Goal: Register for event/course

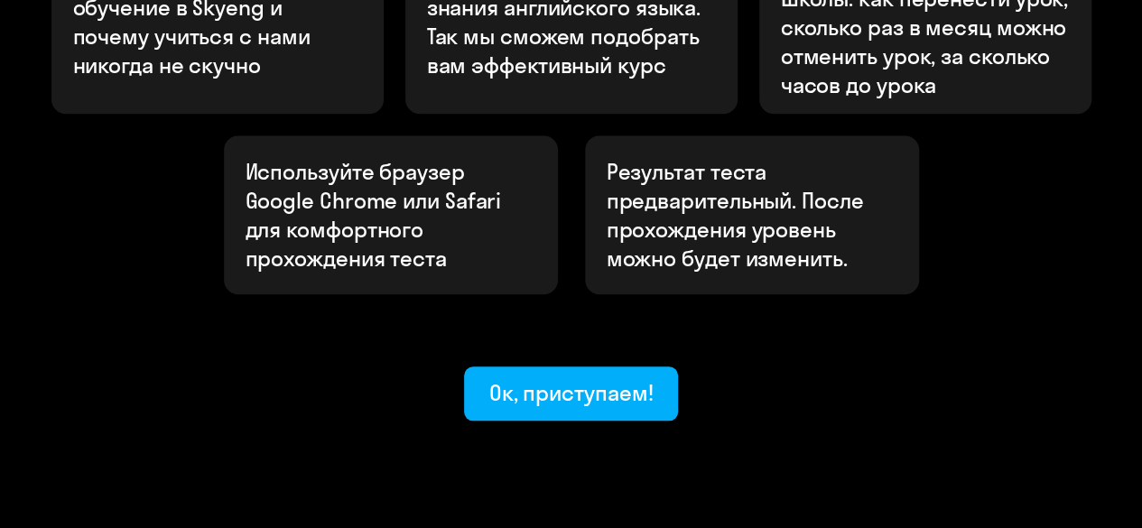
scroll to position [774, 0]
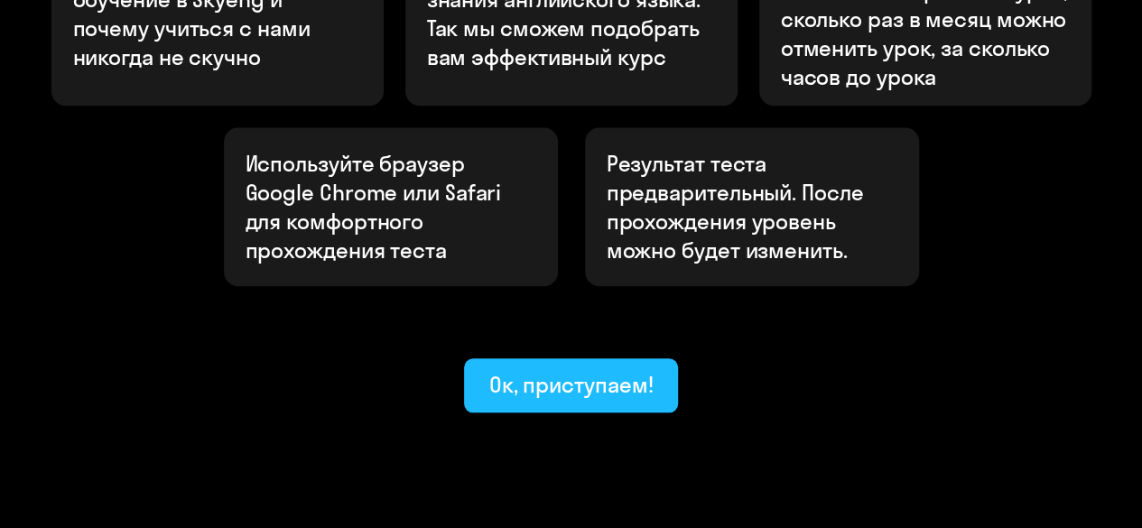
click at [561, 370] on div "Ок, приступаем!" at bounding box center [571, 384] width 164 height 29
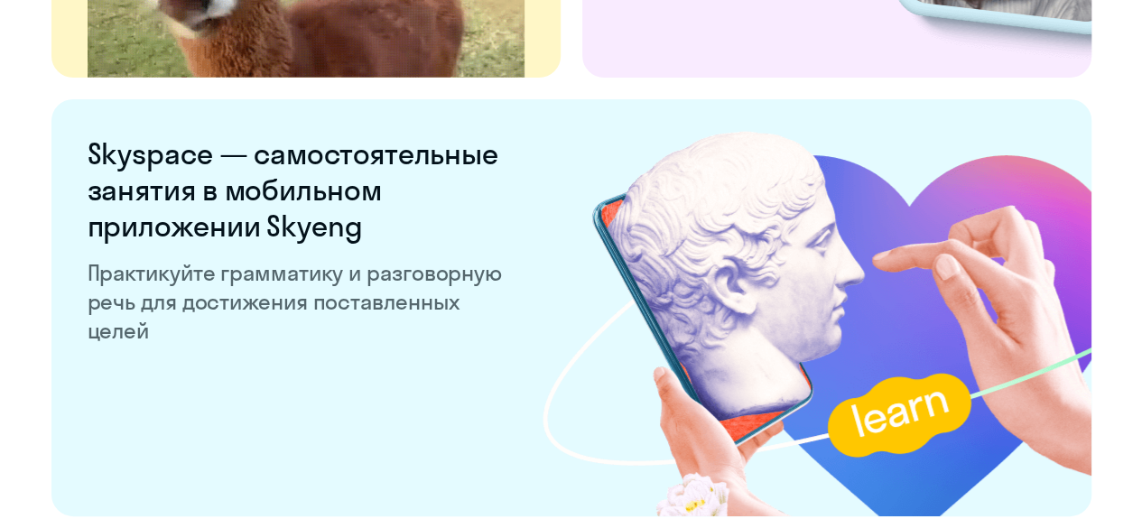
scroll to position [3656, 0]
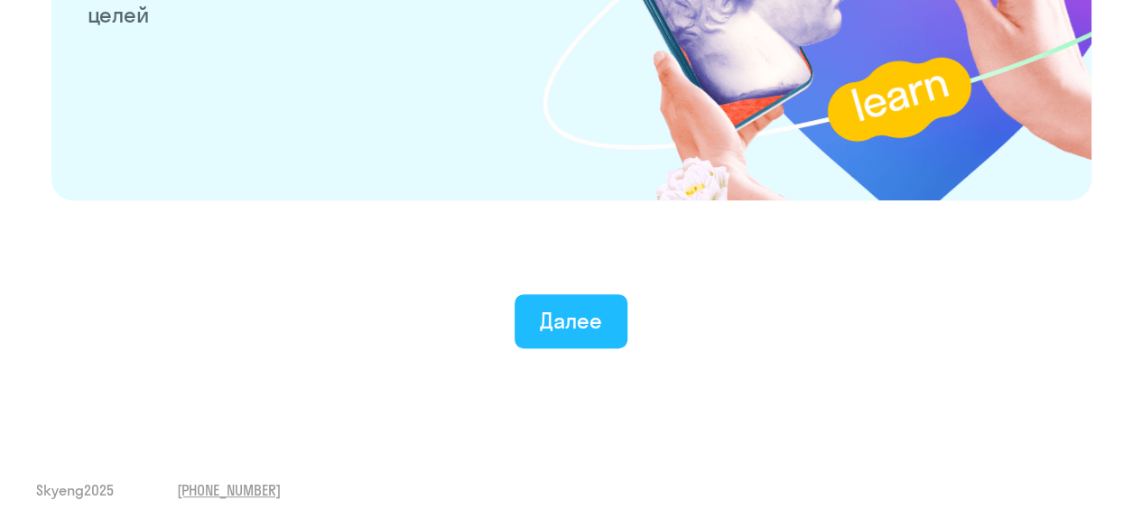
click at [587, 318] on div "Далее" at bounding box center [571, 320] width 62 height 29
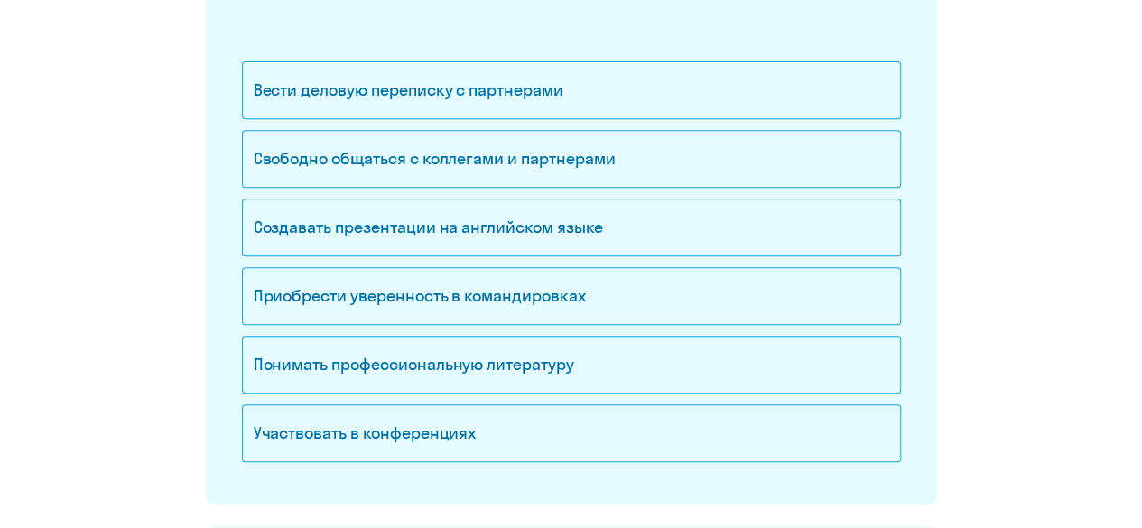
scroll to position [361, 0]
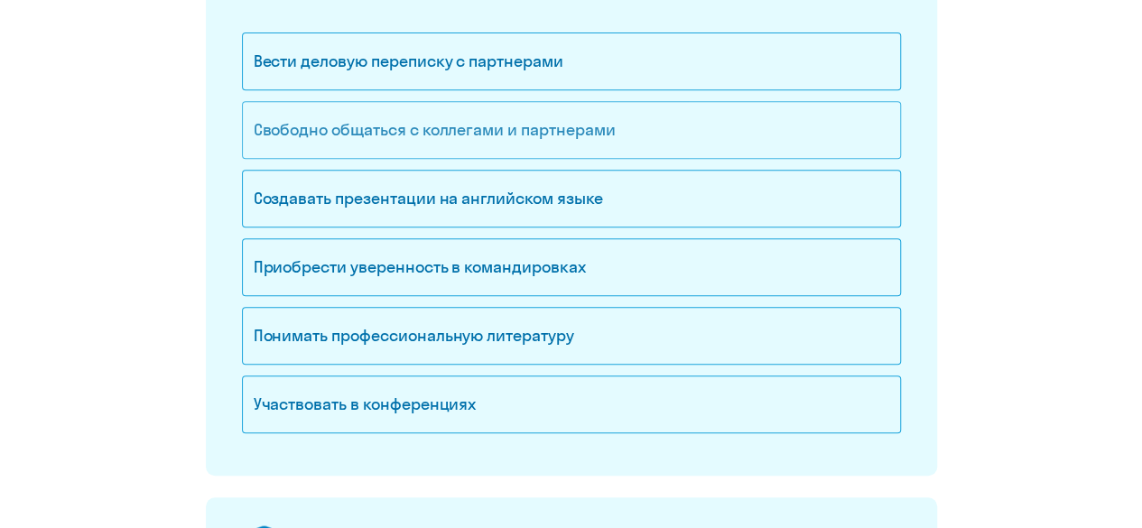
click at [370, 119] on div "Свободно общаться с коллегами и партнерами" at bounding box center [571, 130] width 659 height 58
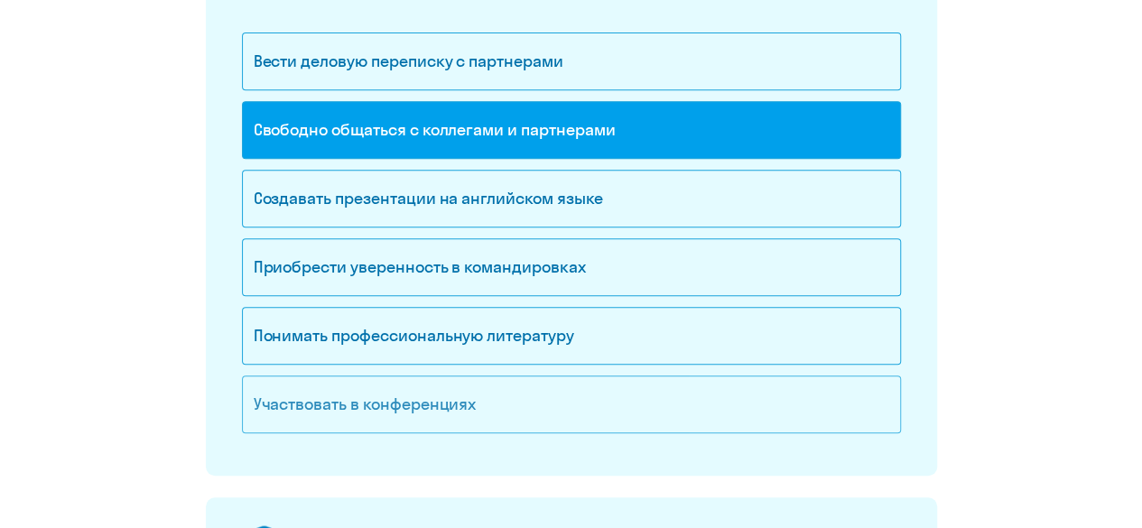
click at [401, 406] on div "Участвовать в конференциях" at bounding box center [571, 404] width 659 height 58
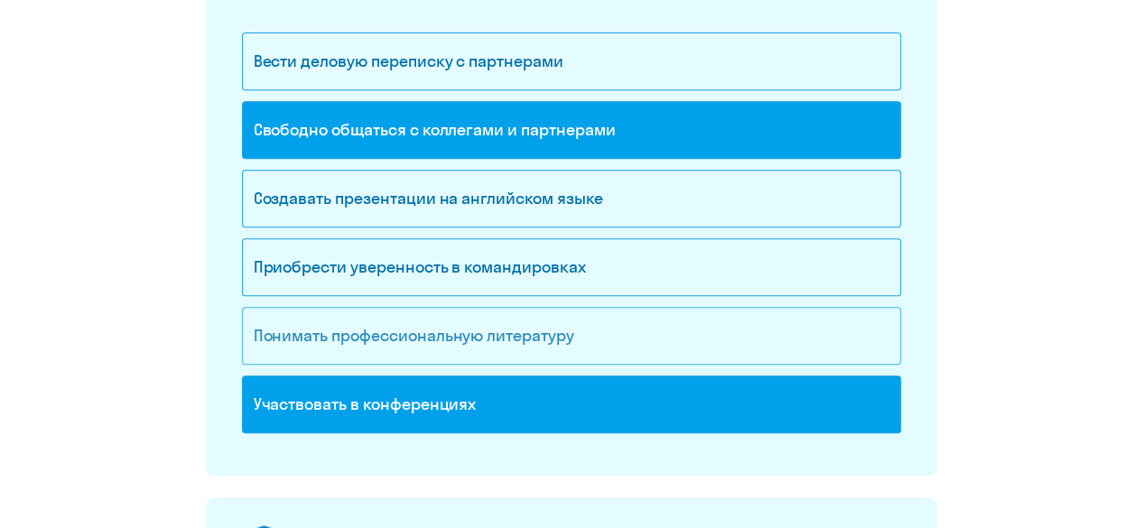
click at [397, 333] on div "Понимать профессиональную литературу" at bounding box center [571, 336] width 659 height 58
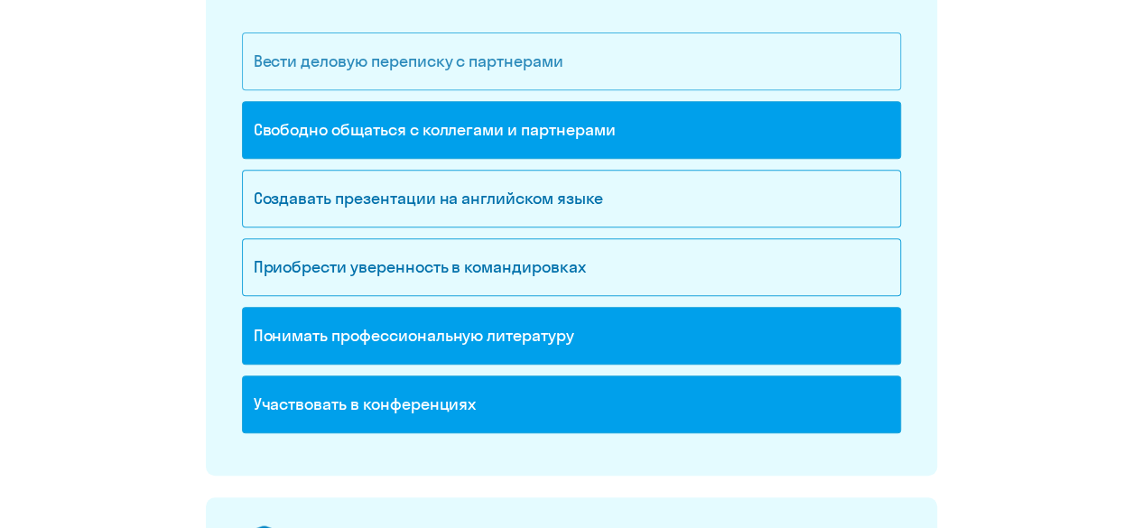
click at [383, 66] on div "Вести деловую переписку с партнерами" at bounding box center [571, 61] width 659 height 58
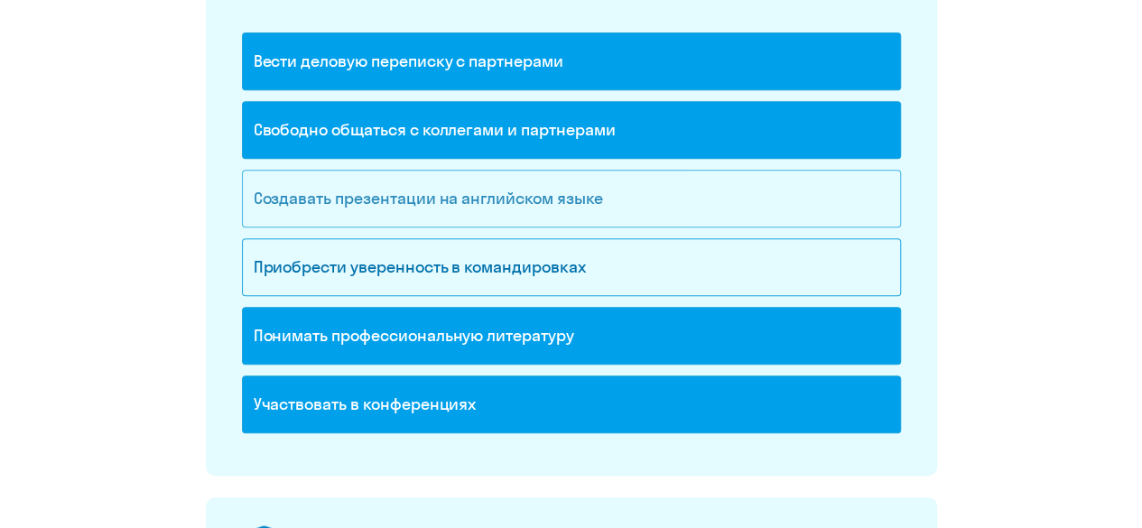
click at [361, 194] on div "Создавать презентации на английском языке" at bounding box center [571, 199] width 659 height 58
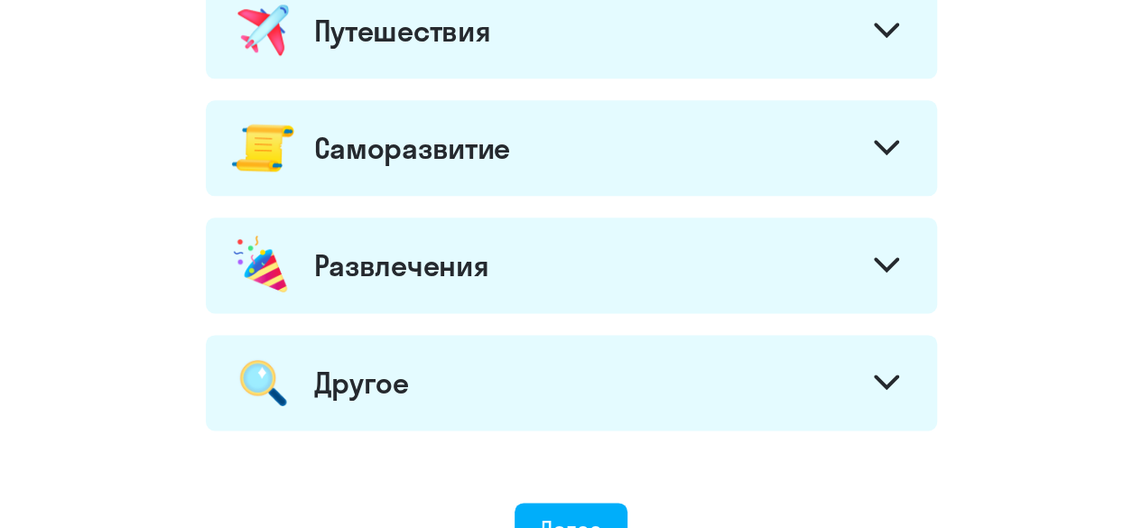
scroll to position [722, 0]
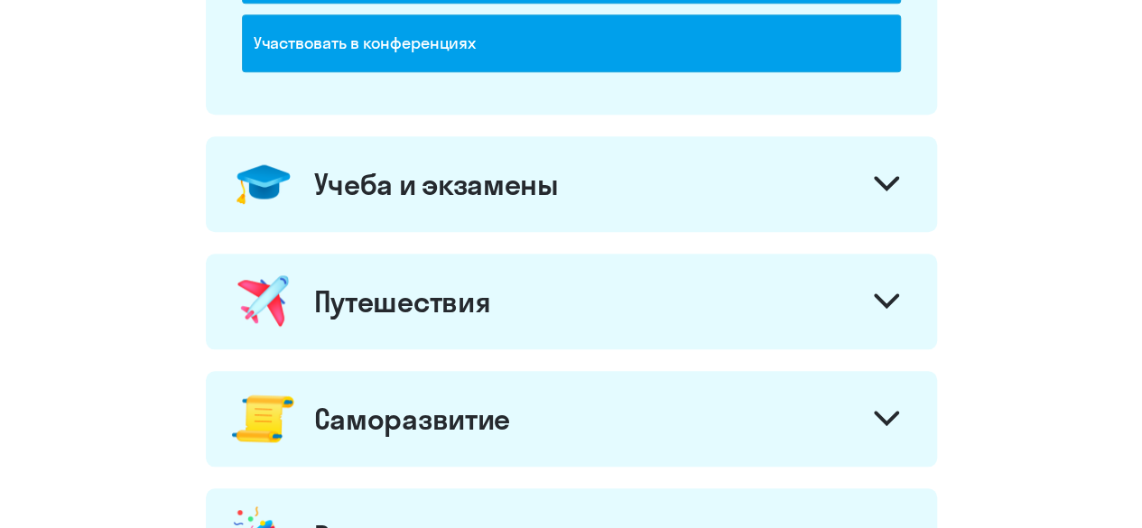
click at [884, 181] on icon at bounding box center [887, 183] width 22 height 11
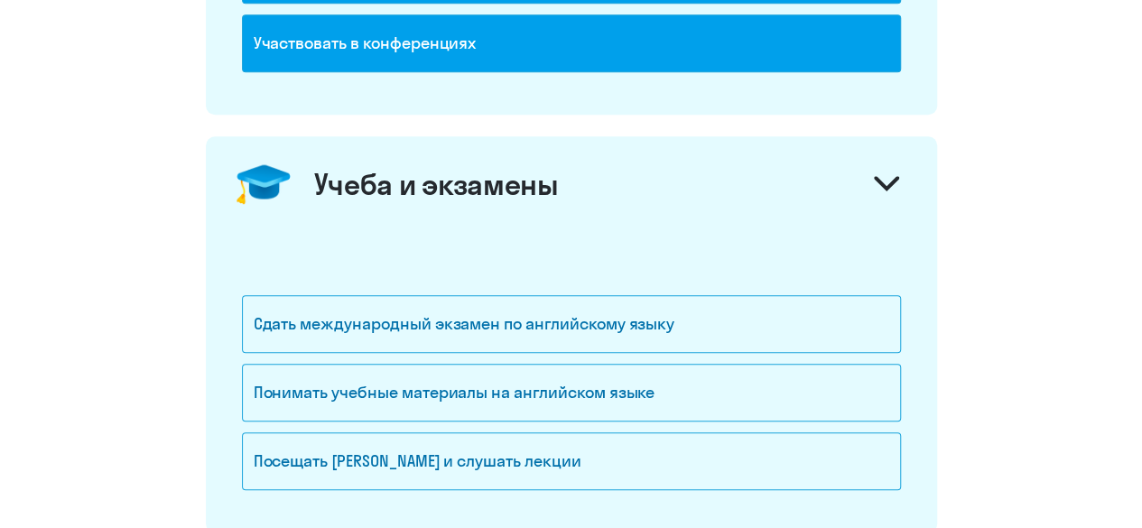
click at [884, 181] on icon at bounding box center [887, 183] width 22 height 11
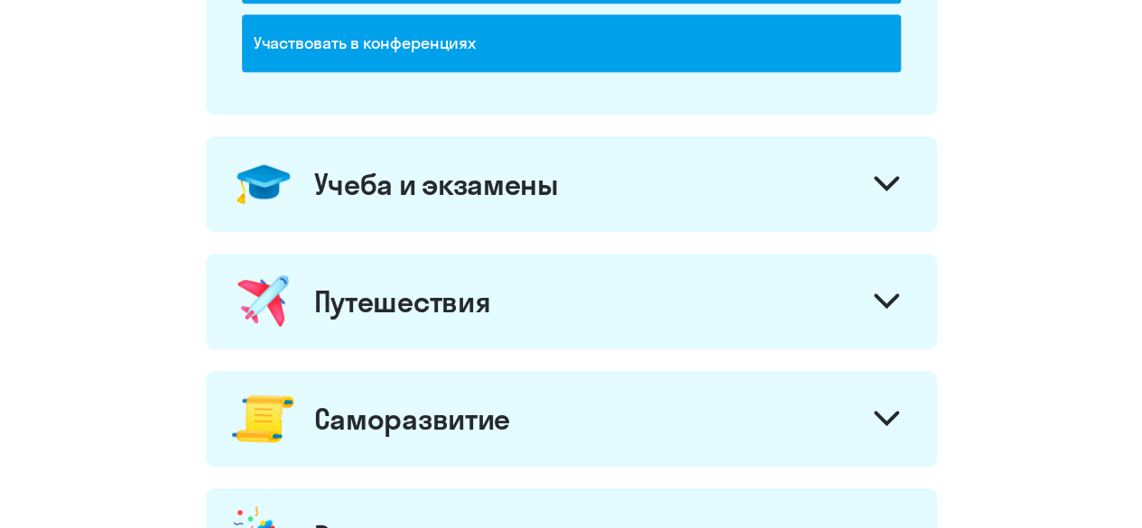
click at [884, 181] on icon at bounding box center [887, 183] width 22 height 11
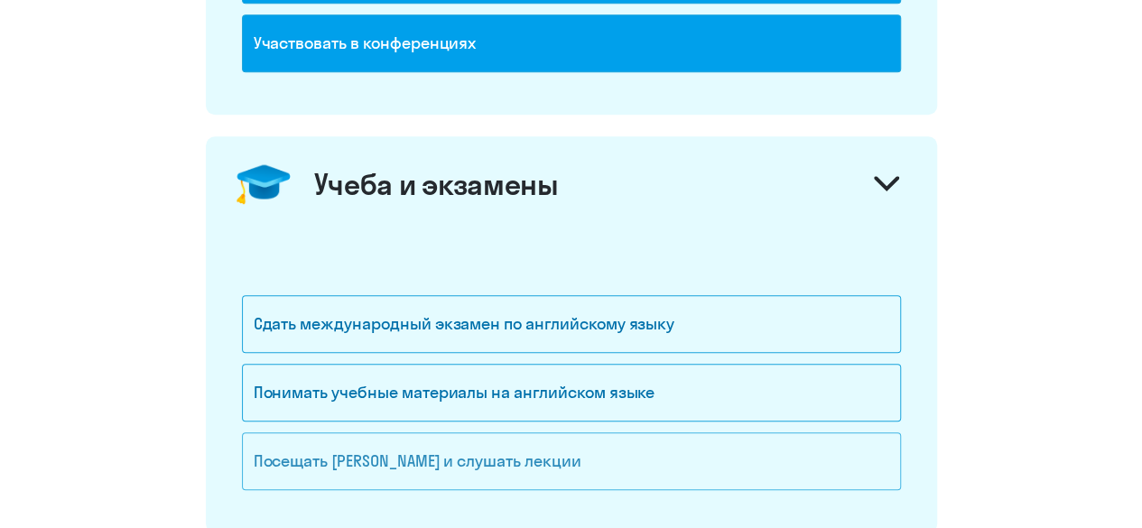
click at [426, 464] on div "Посещать [PERSON_NAME] и слушать лекции" at bounding box center [571, 461] width 659 height 58
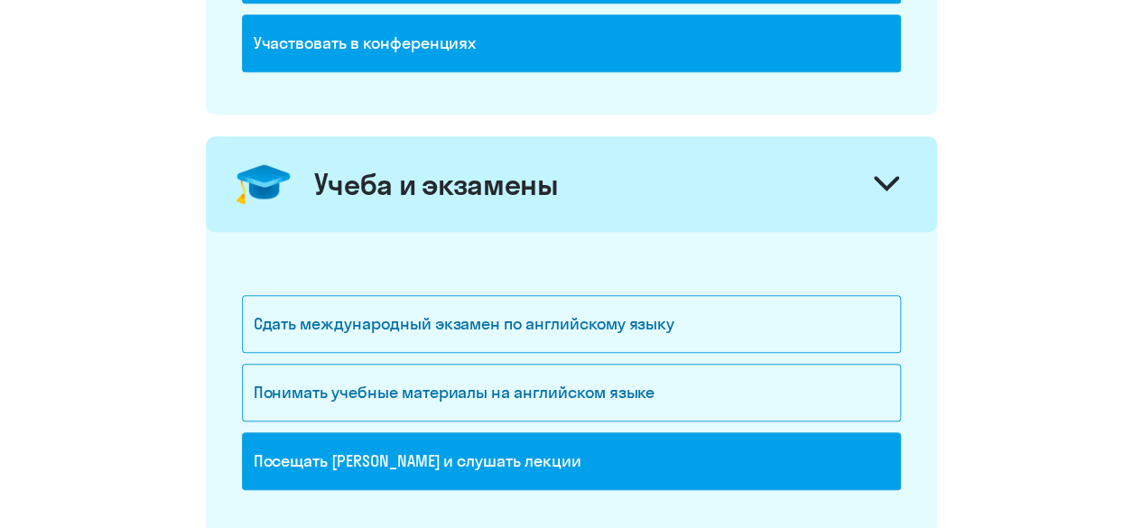
scroll to position [993, 0]
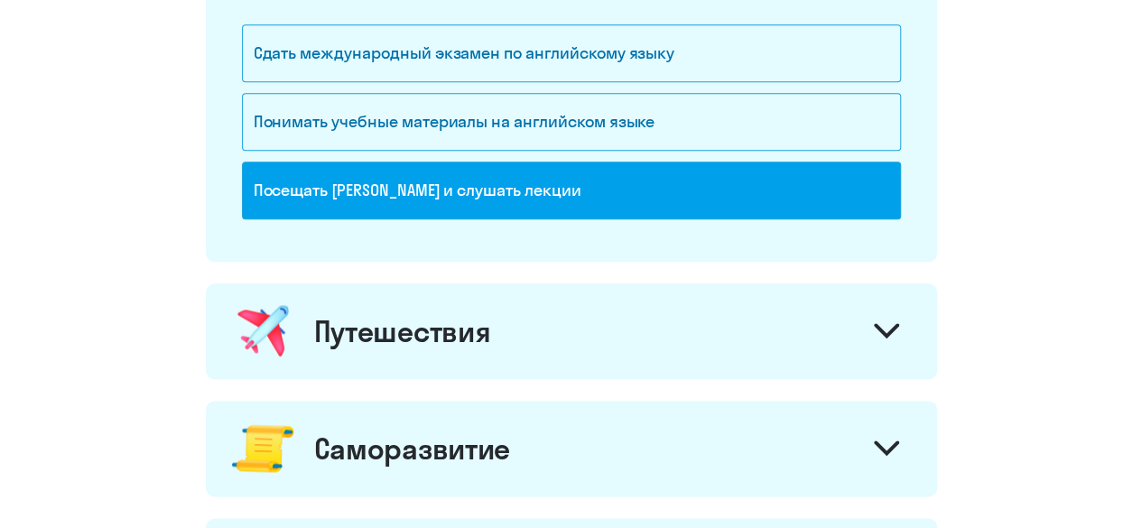
click at [682, 325] on div "Путешествия" at bounding box center [571, 331] width 731 height 96
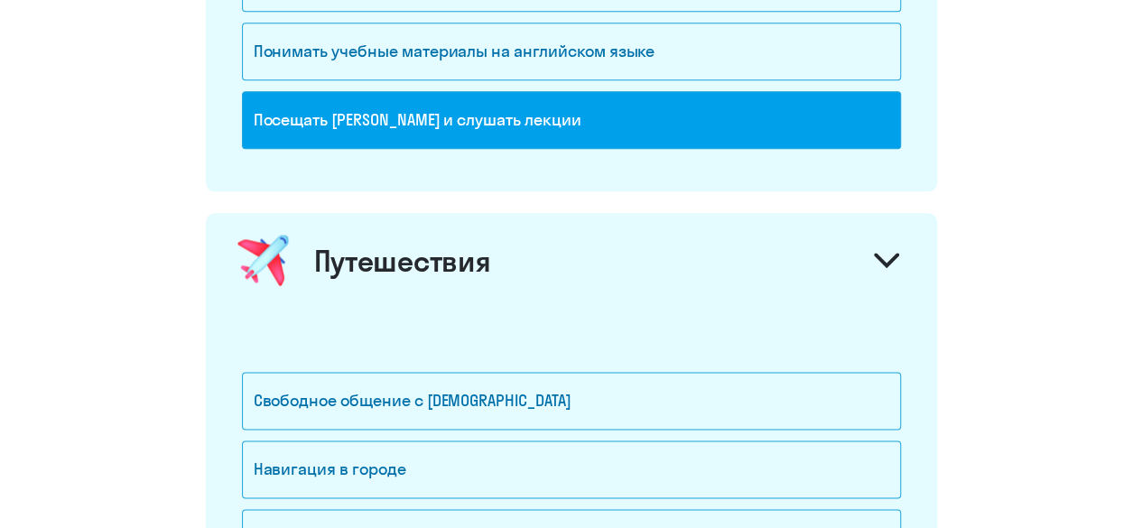
scroll to position [1173, 0]
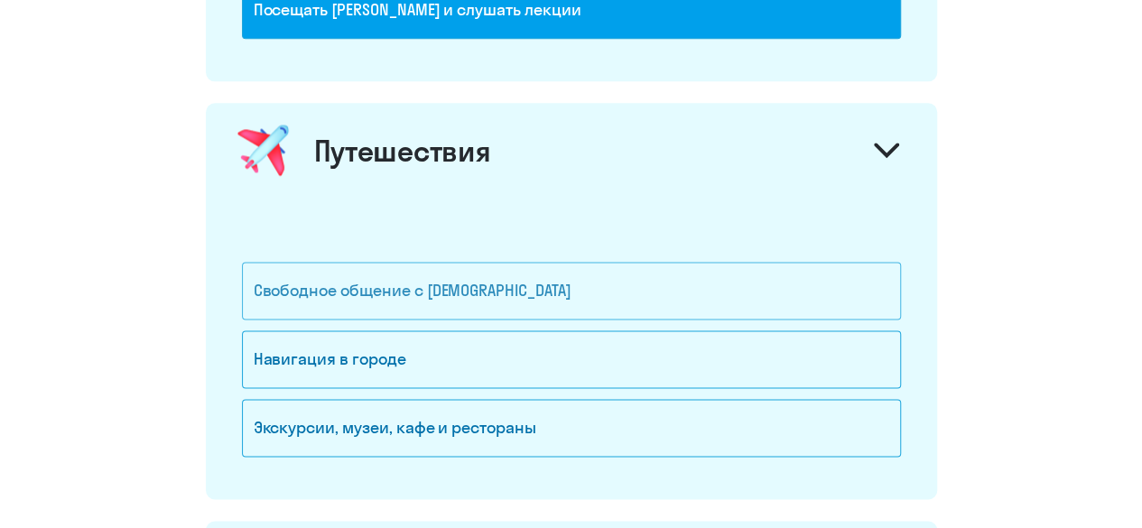
click at [449, 284] on div "Свободное общение с [DEMOGRAPHIC_DATA]" at bounding box center [571, 291] width 659 height 58
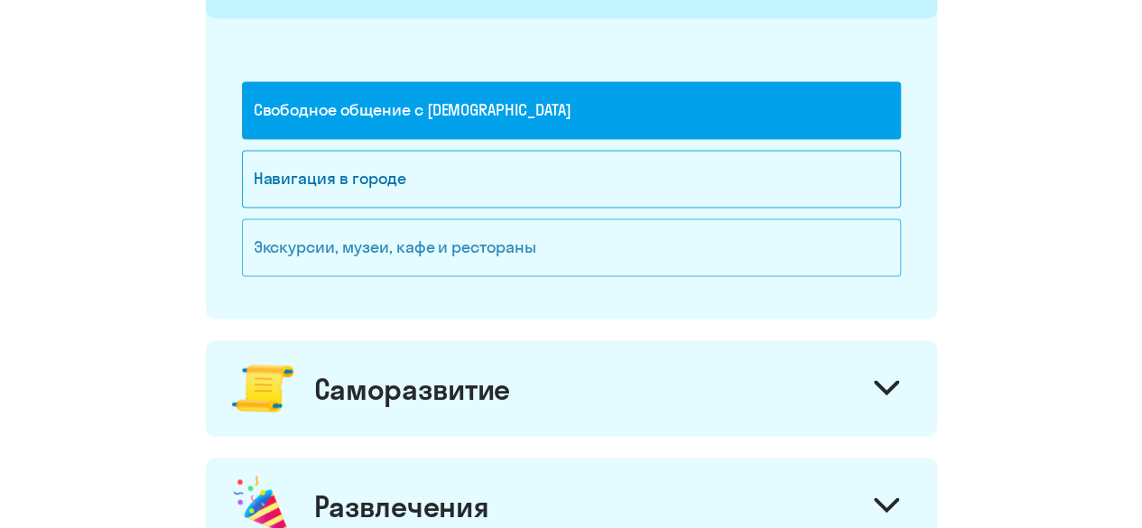
click at [442, 236] on div "Экскурсии, музеи, кафе и рестораны" at bounding box center [571, 247] width 659 height 58
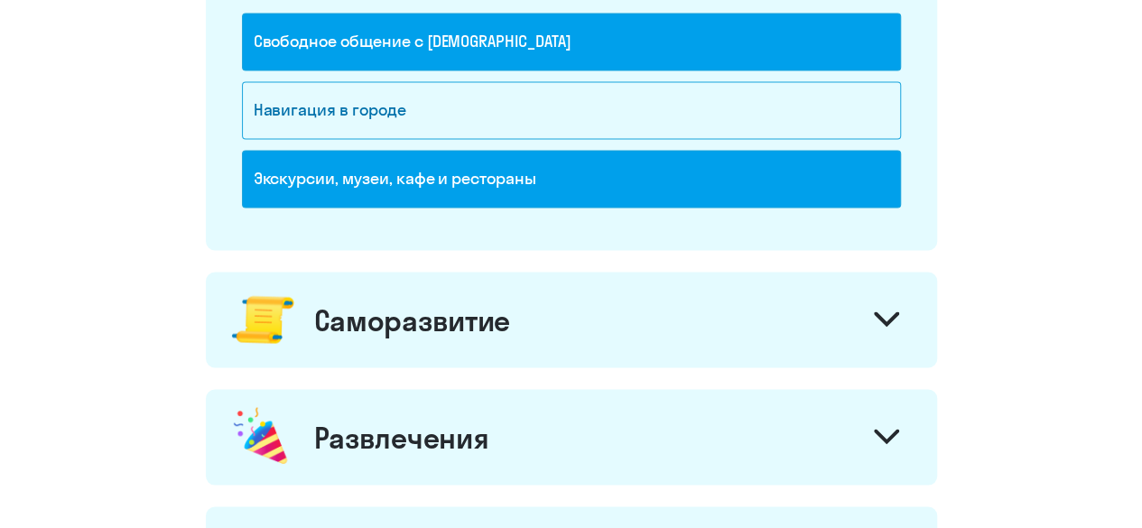
scroll to position [1625, 0]
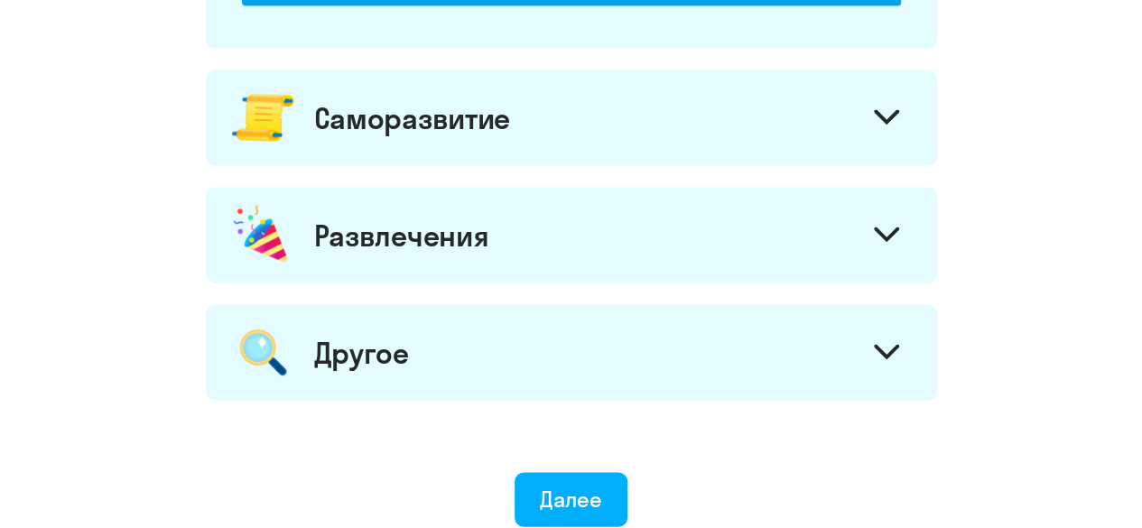
click at [857, 111] on div "Саморазвитие" at bounding box center [571, 118] width 731 height 96
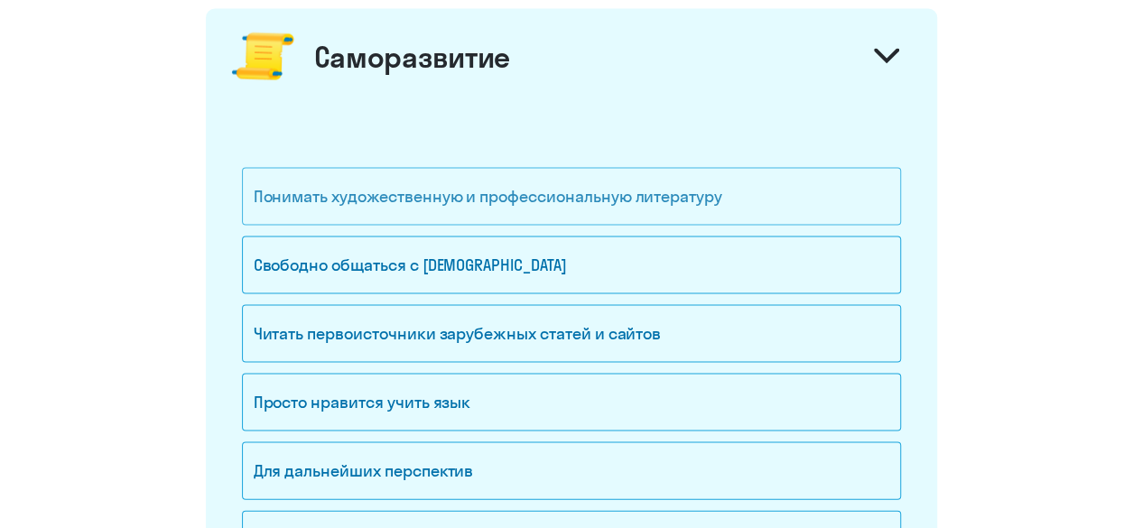
scroll to position [1715, 0]
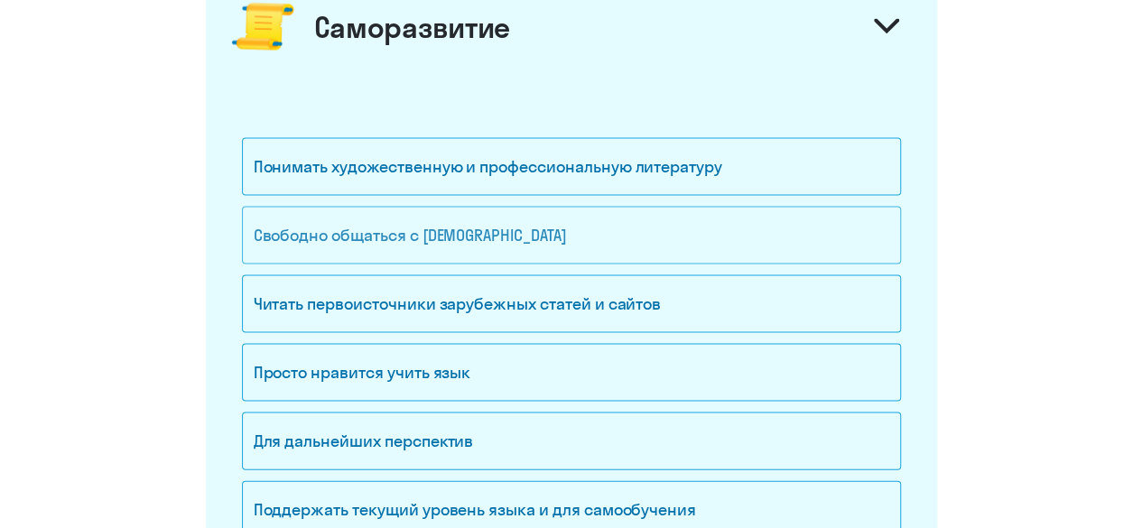
click at [507, 234] on div "Свободно общаться с [DEMOGRAPHIC_DATA]" at bounding box center [571, 236] width 659 height 58
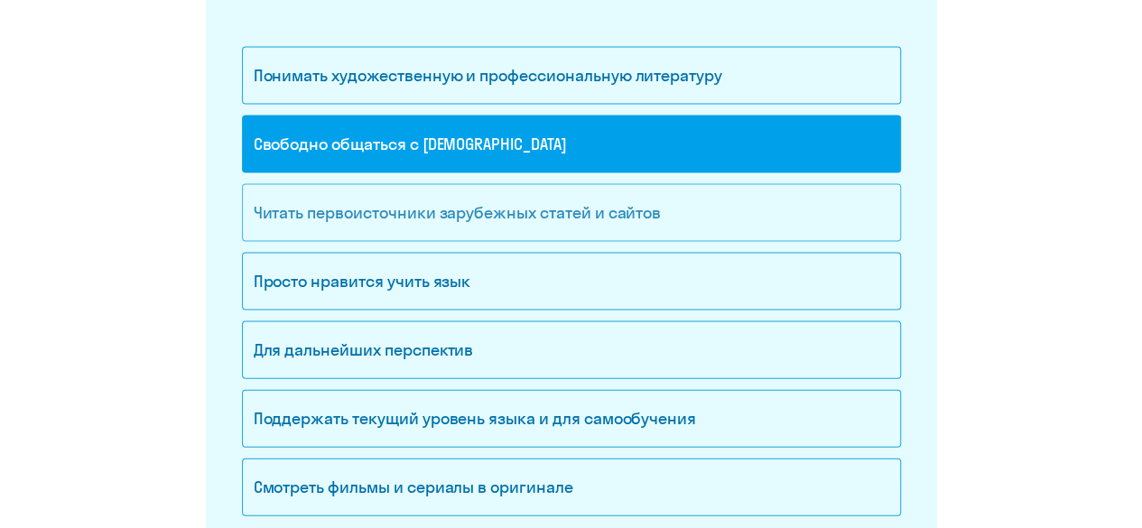
scroll to position [1895, 0]
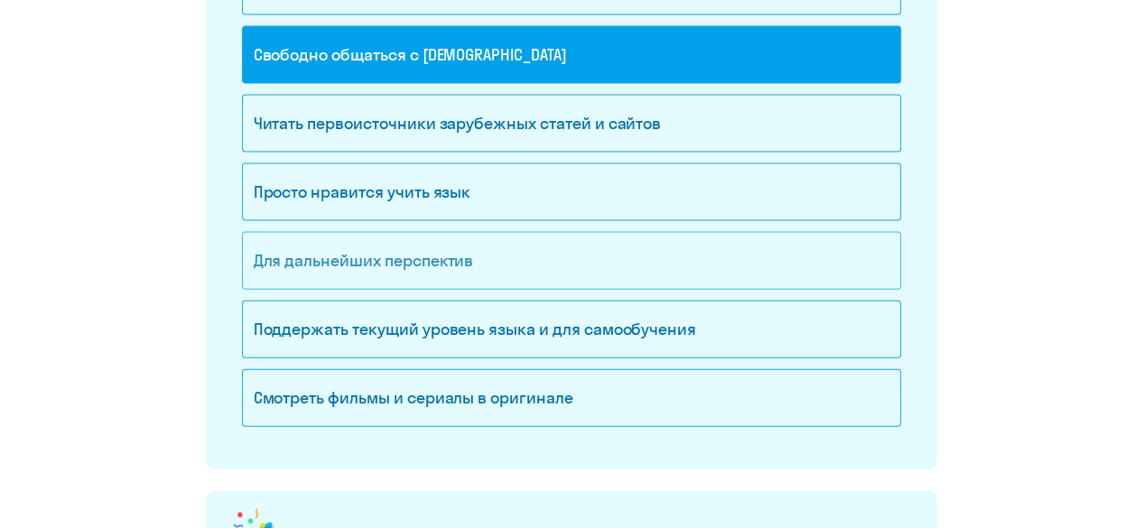
click at [418, 268] on div "Для дальнейших перспектив" at bounding box center [571, 261] width 659 height 58
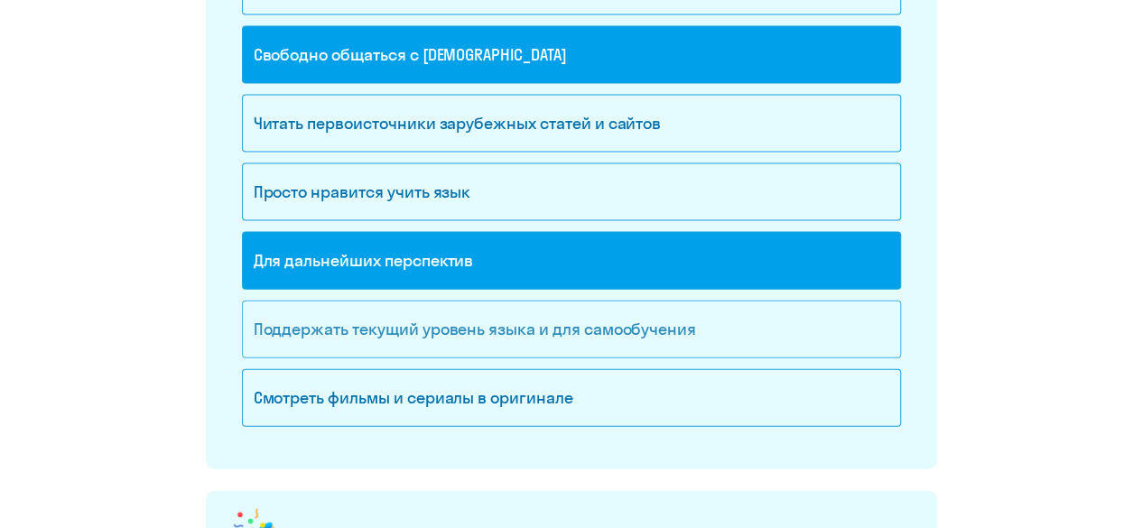
click at [424, 329] on div "Поддержать текущий уровень языка и для cамообучения" at bounding box center [571, 330] width 659 height 58
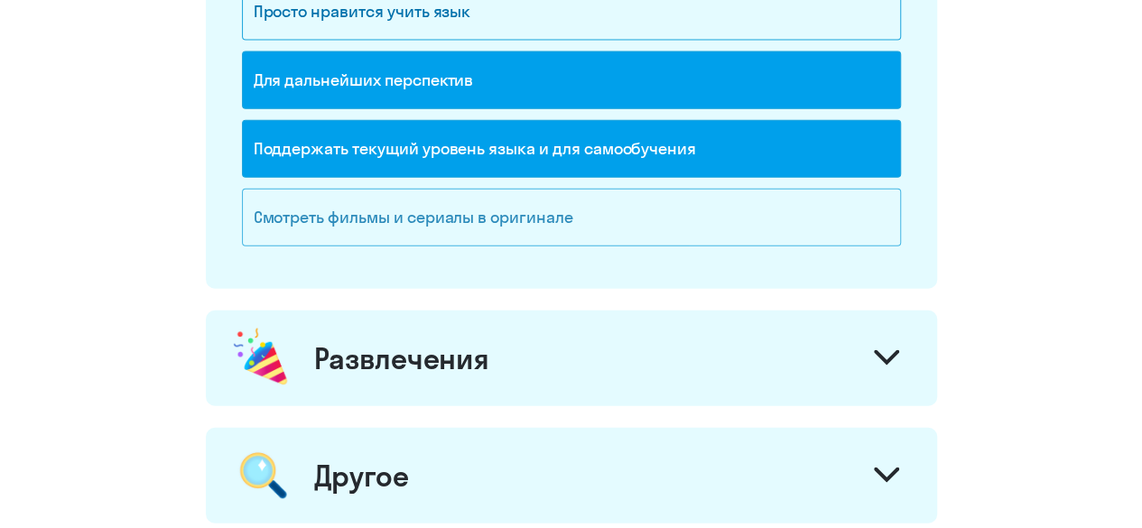
click at [442, 189] on div "Смотреть фильмы и сериалы в оригинале" at bounding box center [571, 218] width 659 height 58
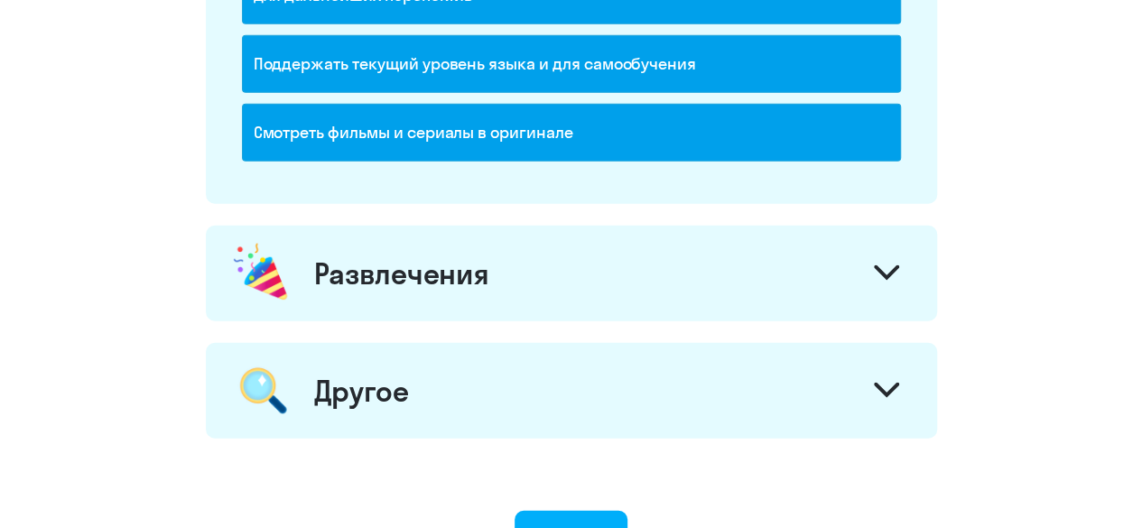
scroll to position [2256, 0]
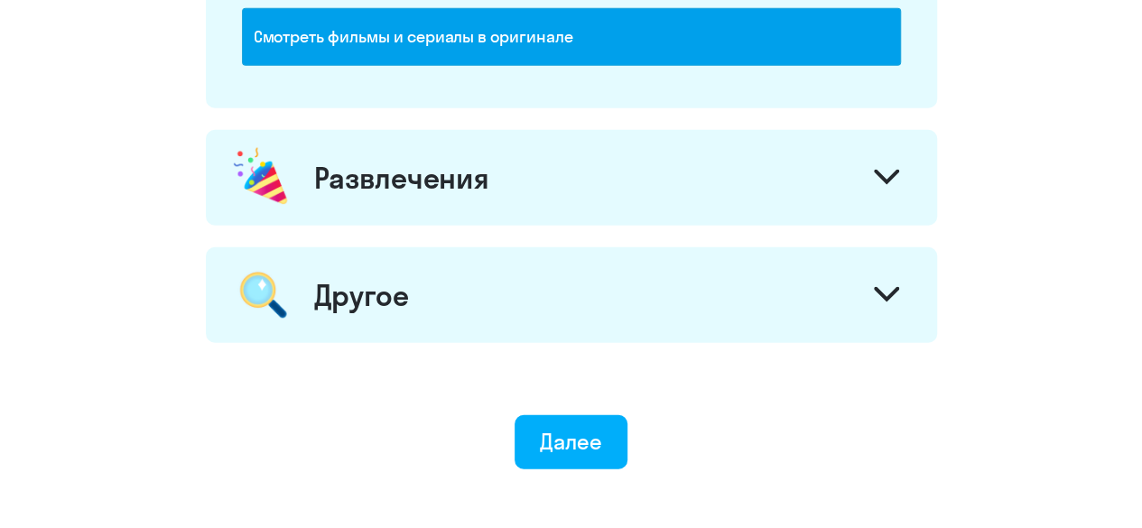
click at [449, 180] on div "Развлечения" at bounding box center [401, 178] width 175 height 36
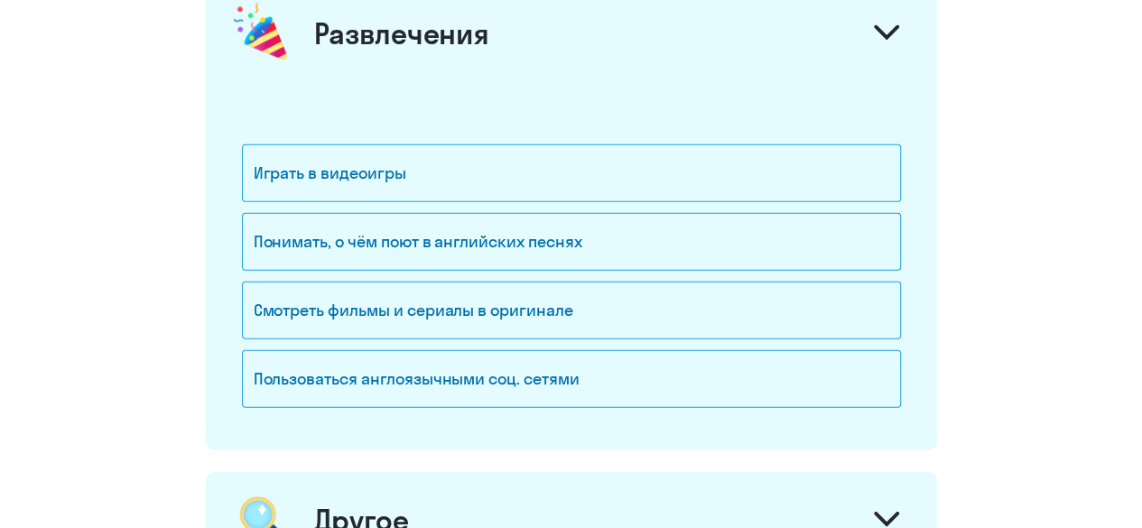
scroll to position [2437, 0]
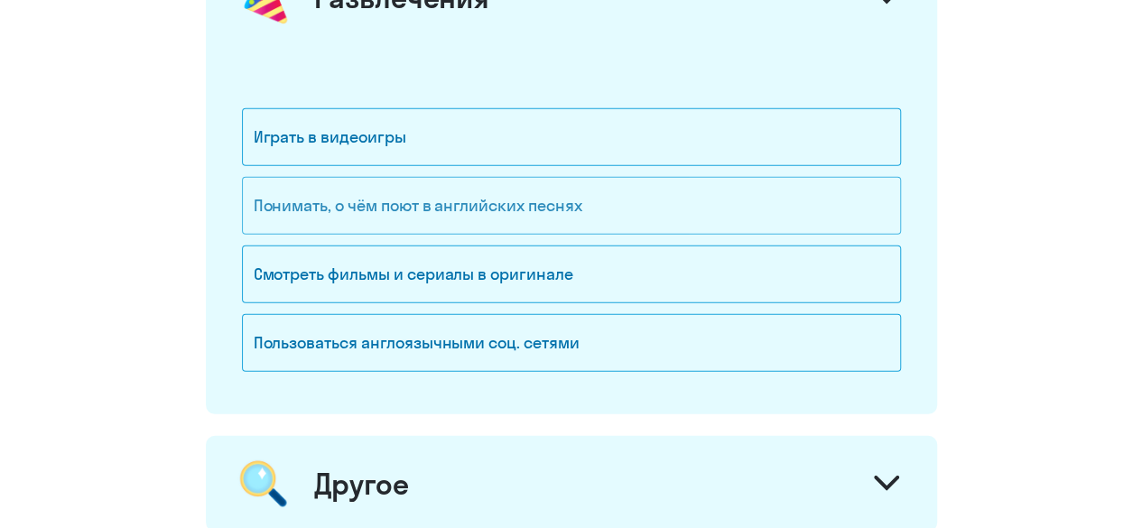
click at [424, 199] on div "Понимать, о чём поют в английских песнях" at bounding box center [571, 206] width 659 height 58
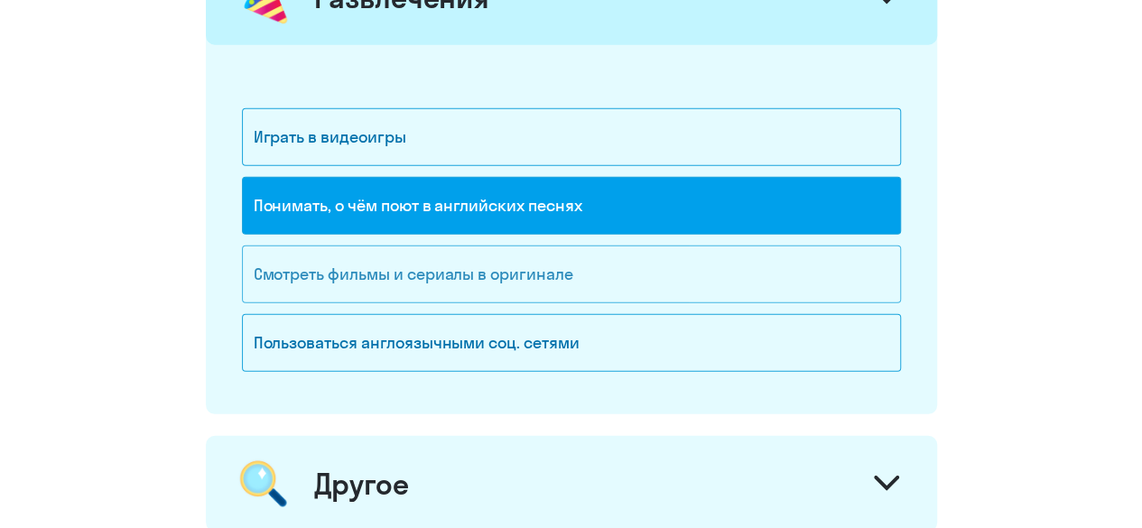
click at [429, 259] on div "Смотреть фильмы и сериалы в оригинале" at bounding box center [571, 275] width 659 height 58
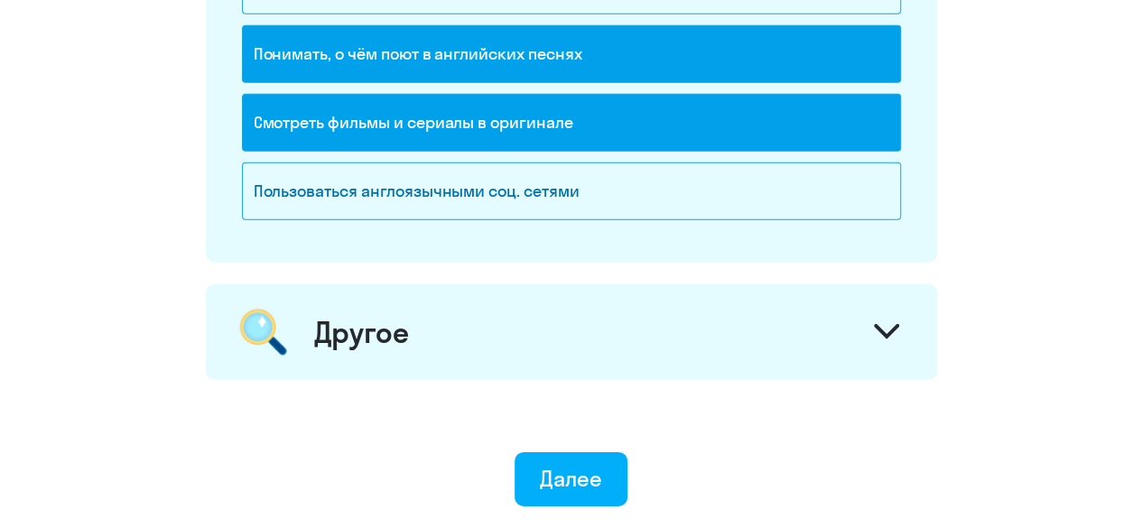
scroll to position [2618, 0]
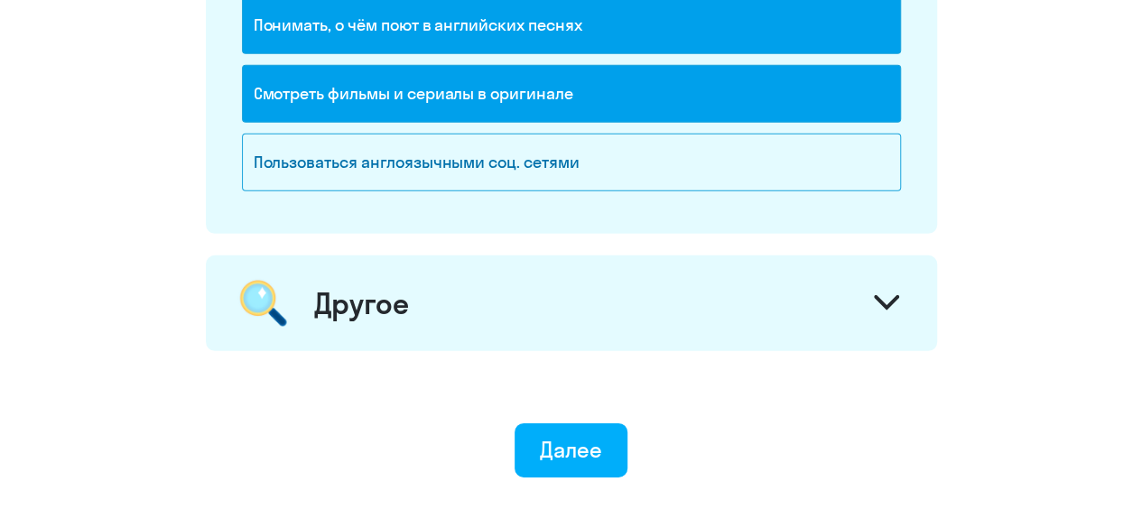
click at [428, 293] on div "Другое" at bounding box center [571, 303] width 731 height 96
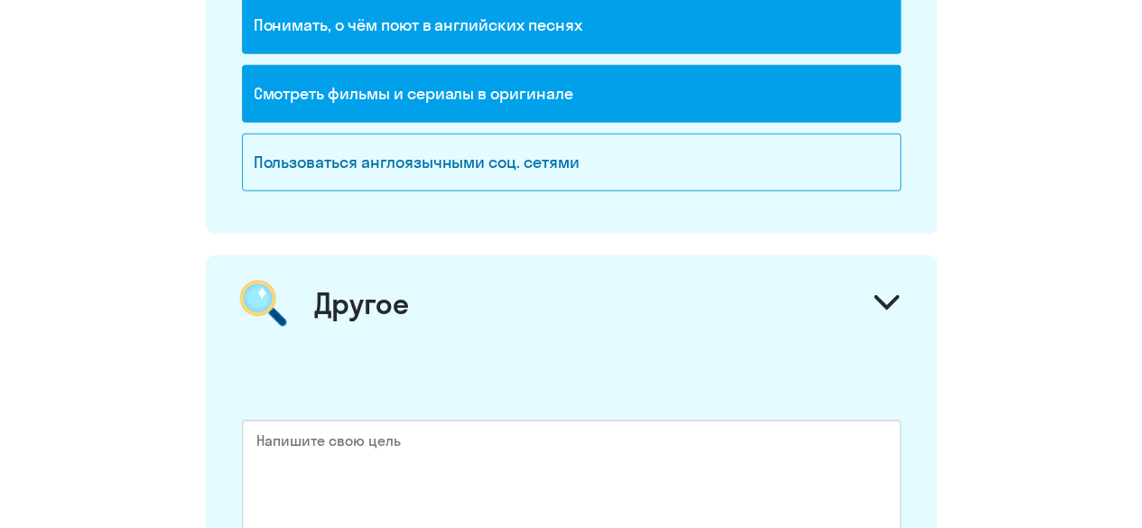
scroll to position [2955, 0]
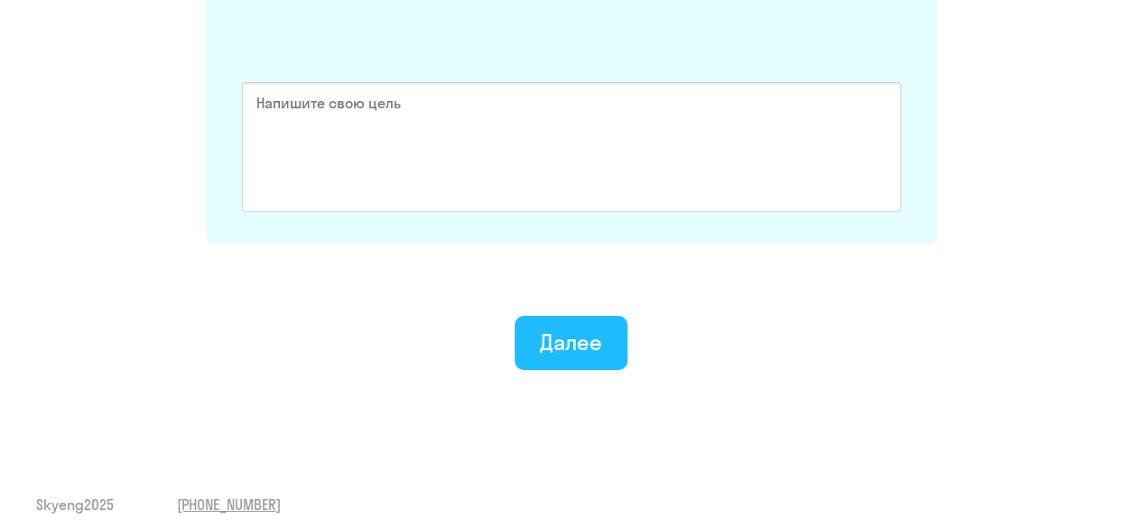
click at [559, 328] on div "Далее" at bounding box center [571, 342] width 62 height 29
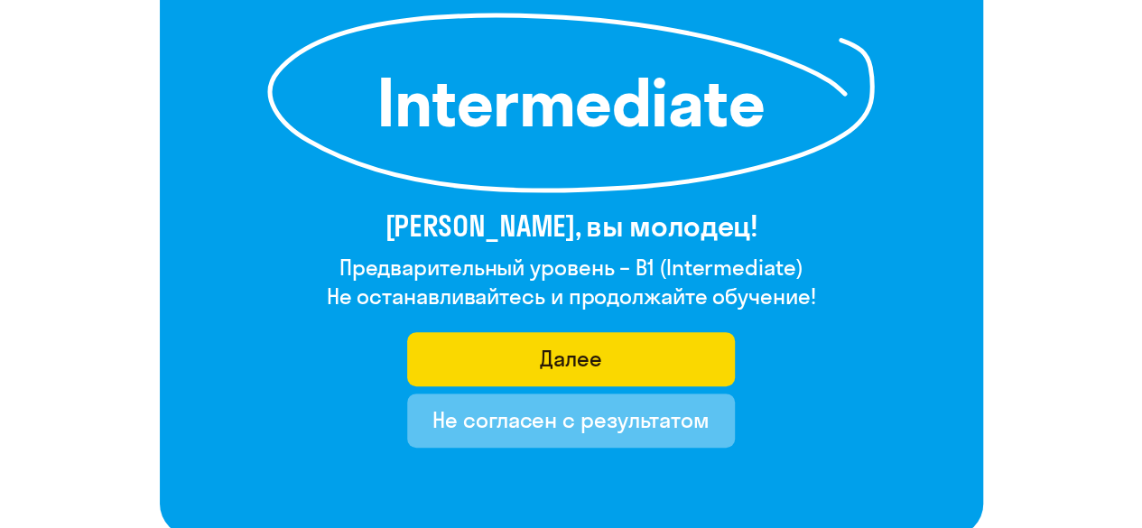
scroll to position [271, 0]
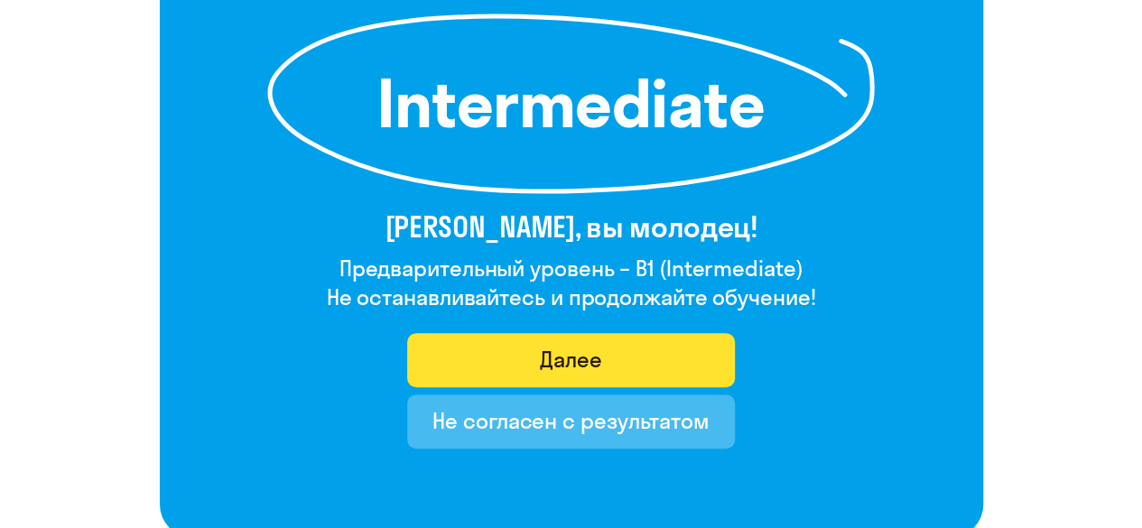
click at [500, 352] on button "Далее" at bounding box center [571, 360] width 328 height 54
